Goal: Browse casually

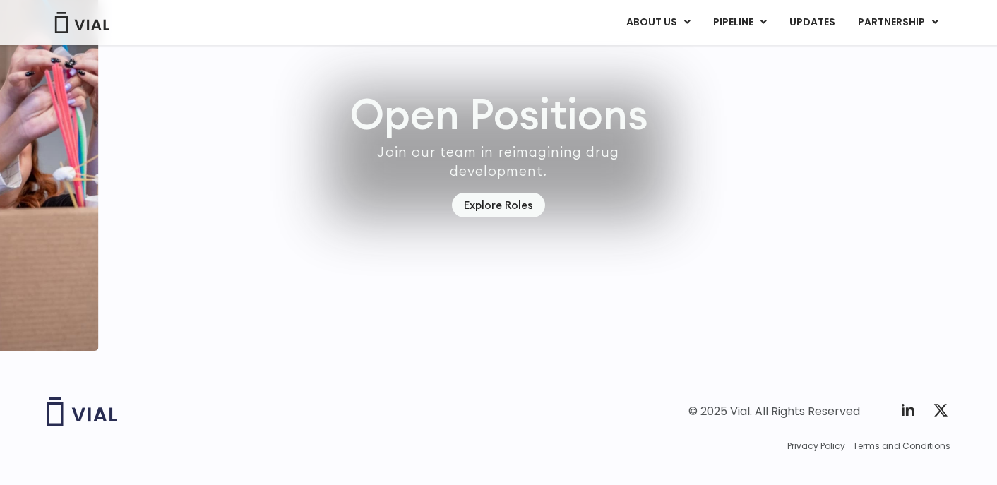
scroll to position [4048, 0]
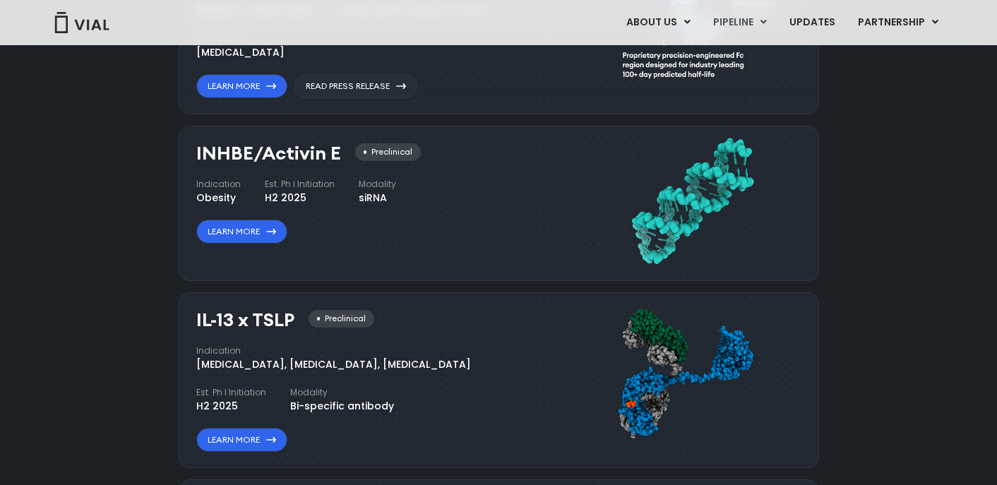
scroll to position [1093, 0]
